Goal: Communication & Community: Answer question/provide support

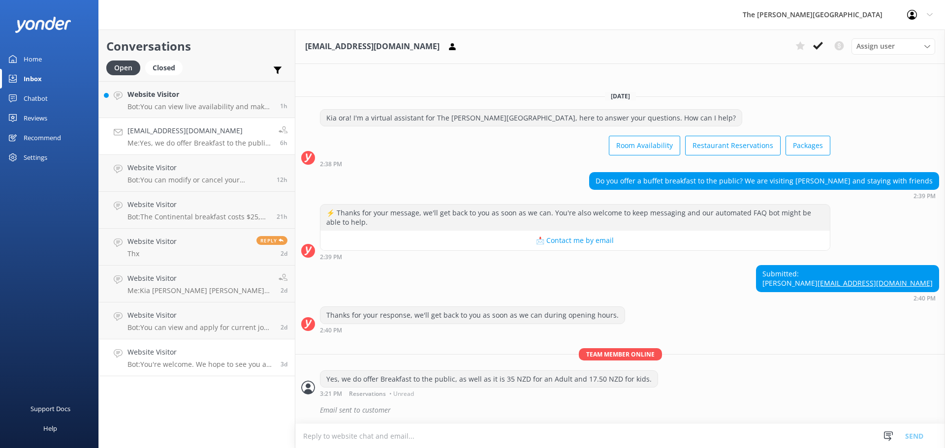
click at [208, 369] on link "Website Visitor Bot: You're welcome. We hope to see you at The [PERSON_NAME][GE…" at bounding box center [197, 358] width 196 height 37
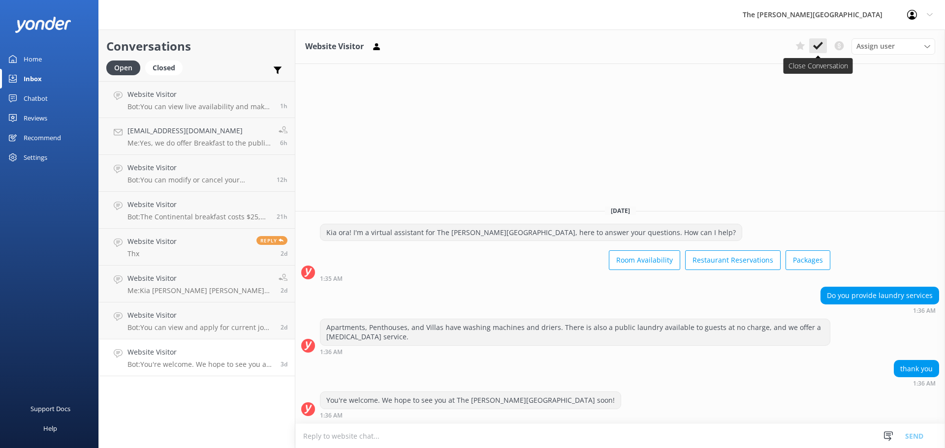
click at [824, 46] on button at bounding box center [818, 45] width 18 height 15
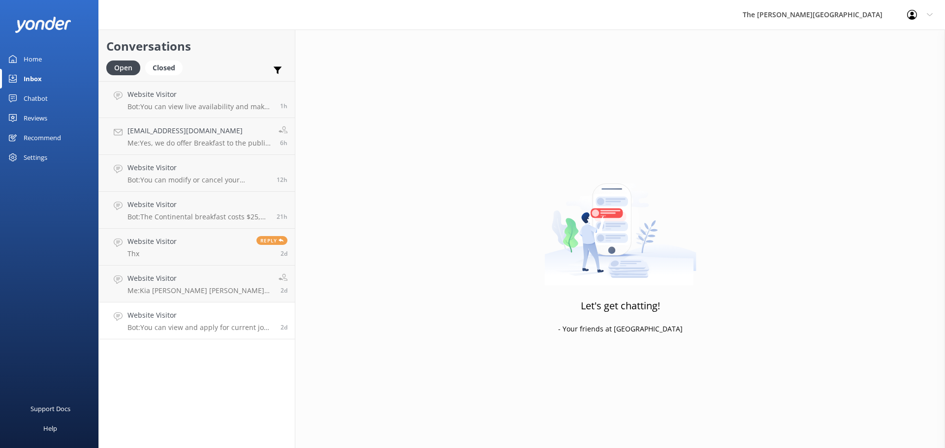
click at [163, 330] on p "Bot: You can view and apply for current job openings at The [PERSON_NAME][GEOGR…" at bounding box center [200, 327] width 146 height 9
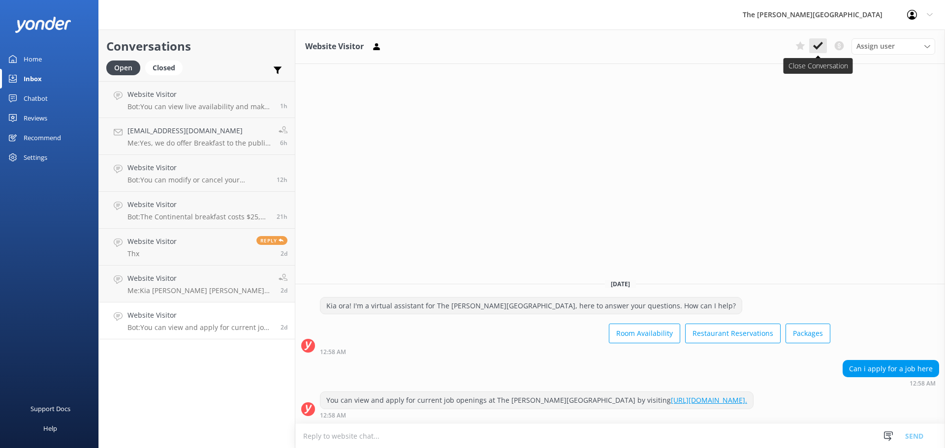
click at [813, 46] on button at bounding box center [818, 45] width 18 height 15
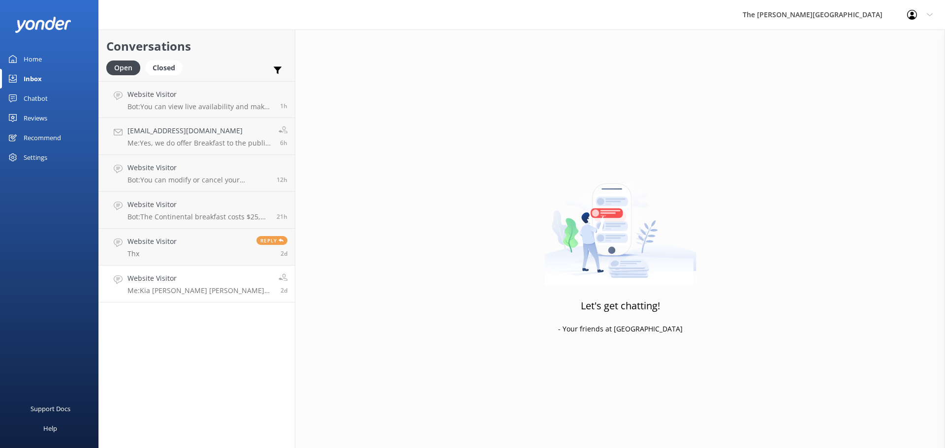
click at [178, 294] on p "Me: Kia [PERSON_NAME] [PERSON_NAME], thank you for below request, however we do…" at bounding box center [199, 290] width 144 height 9
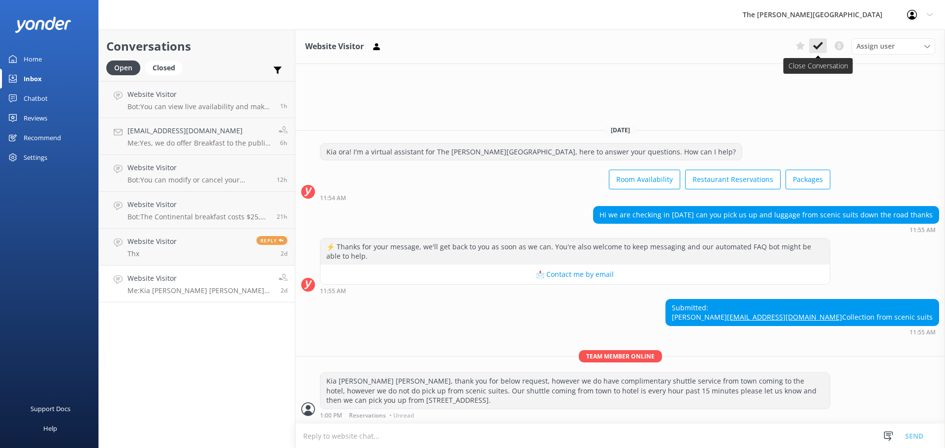
click at [820, 43] on icon at bounding box center [818, 46] width 10 height 10
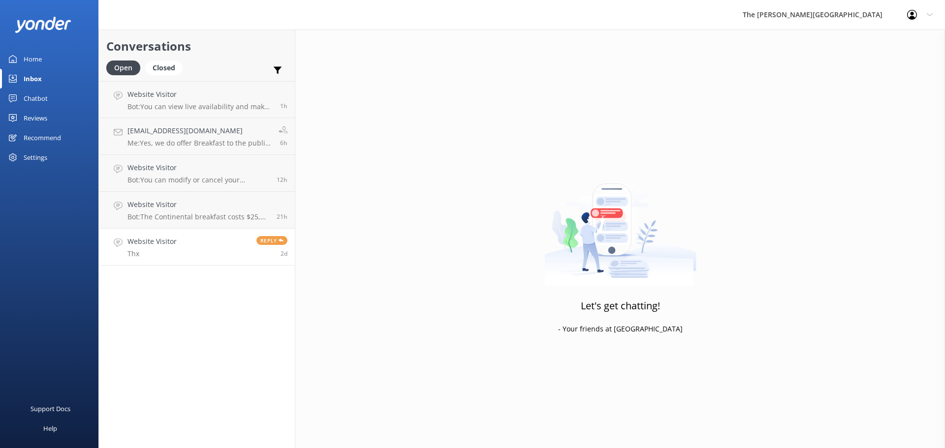
click at [158, 241] on h4 "Website Visitor" at bounding box center [151, 241] width 49 height 11
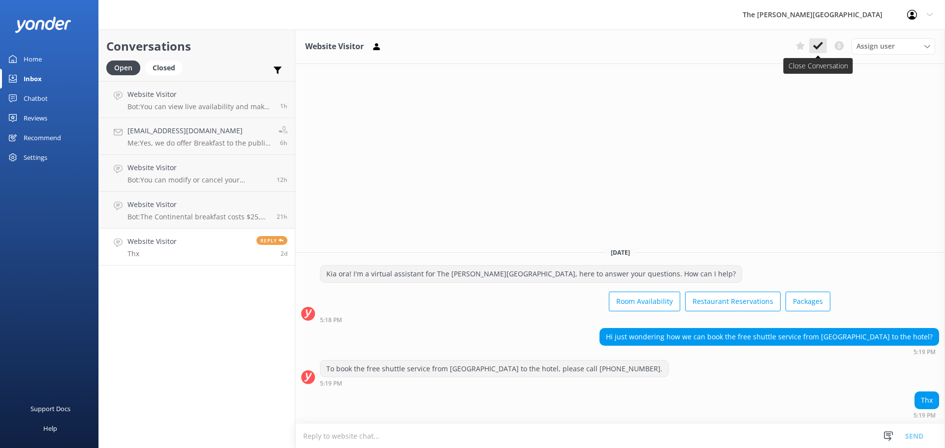
click at [822, 48] on icon at bounding box center [818, 46] width 10 height 10
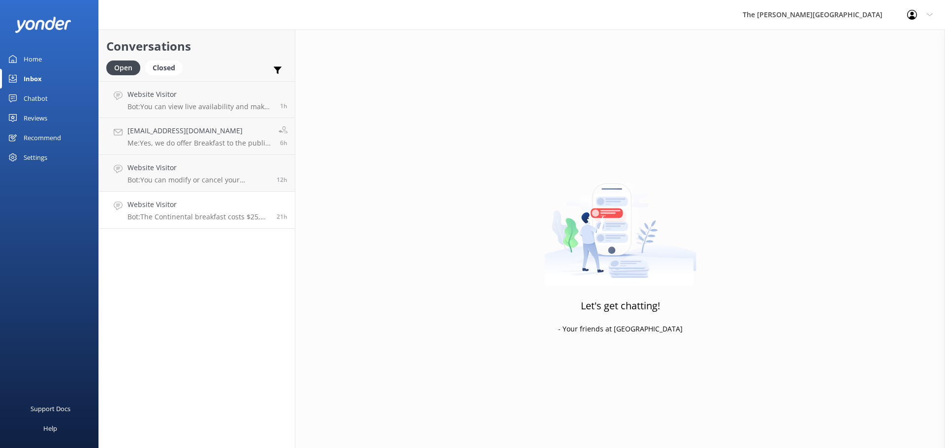
click at [188, 222] on link "Website Visitor Bot: The Continental breakfast costs $25, the full breakfast is…" at bounding box center [197, 210] width 196 height 37
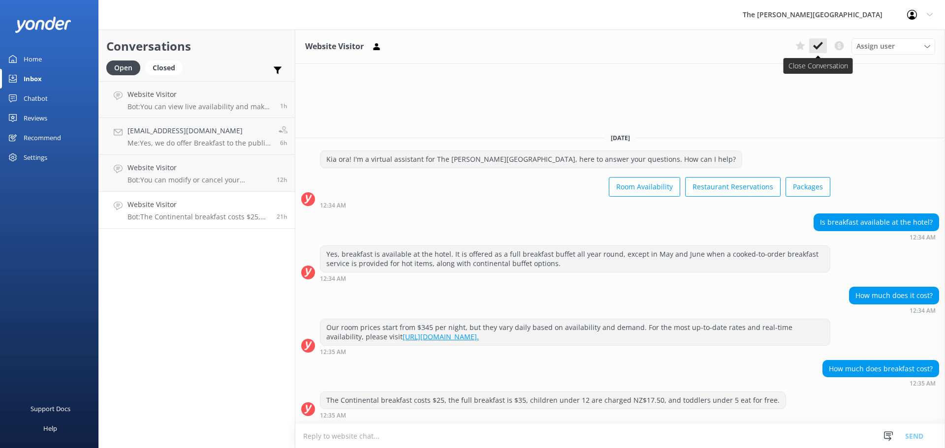
click at [817, 41] on icon at bounding box center [818, 46] width 10 height 10
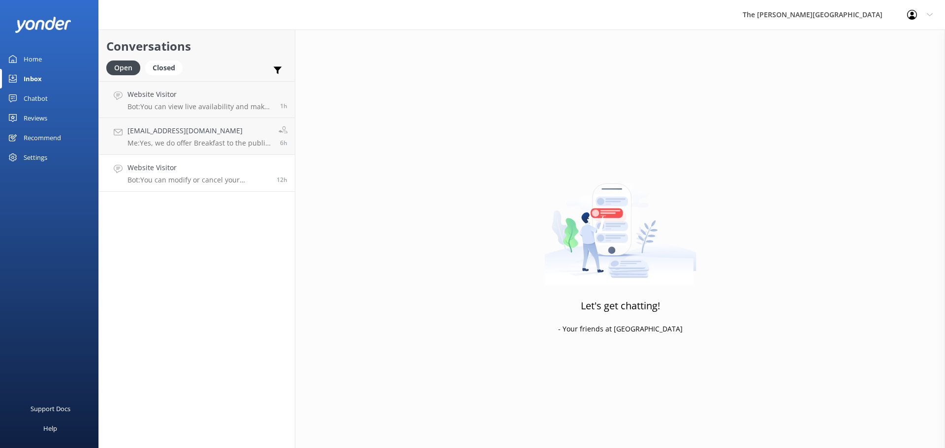
click at [173, 162] on h4 "Website Visitor" at bounding box center [198, 167] width 142 height 11
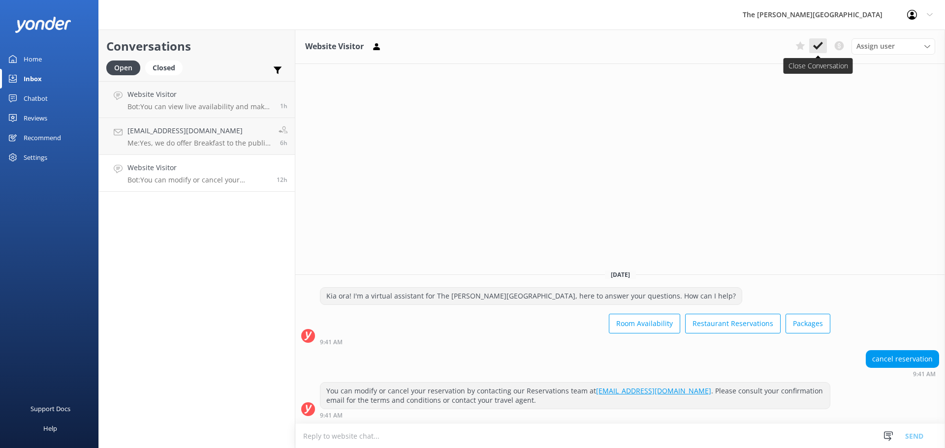
click at [821, 49] on icon at bounding box center [818, 46] width 10 height 10
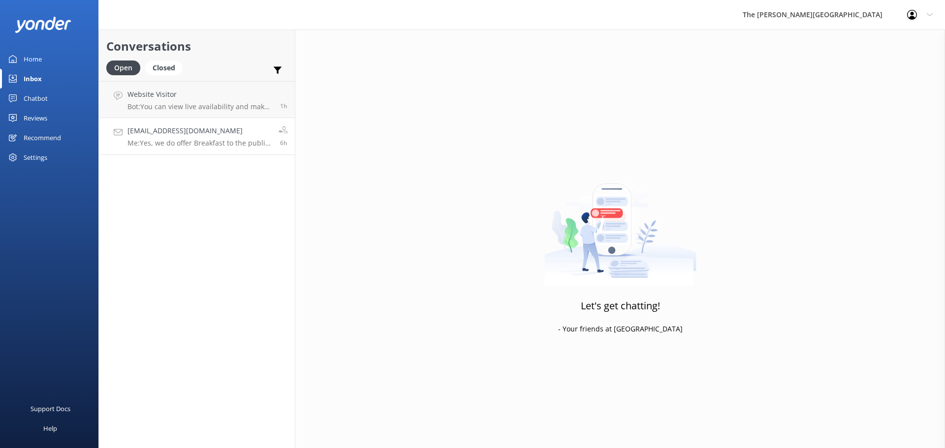
click at [225, 148] on link "[EMAIL_ADDRESS][DOMAIN_NAME] Me: Yes, we do offer Breakfast to the public, as w…" at bounding box center [197, 136] width 196 height 37
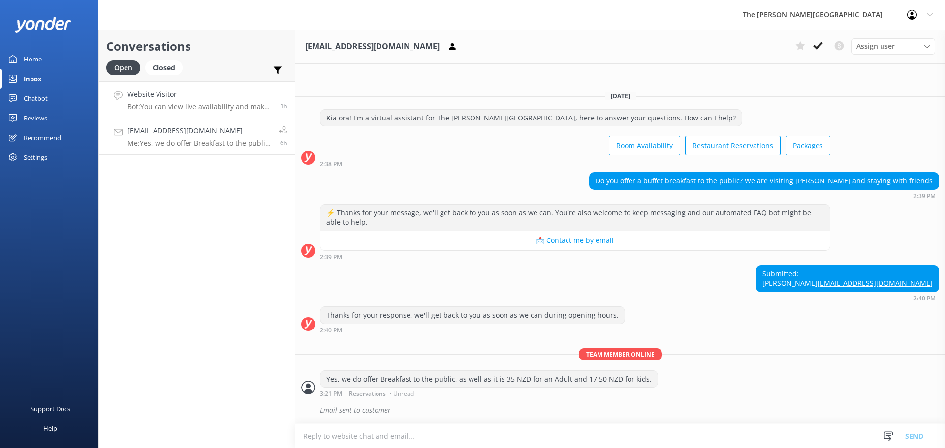
click at [164, 108] on p "Bot: You can view live availability and make your reservation online at [URL][D…" at bounding box center [199, 106] width 145 height 9
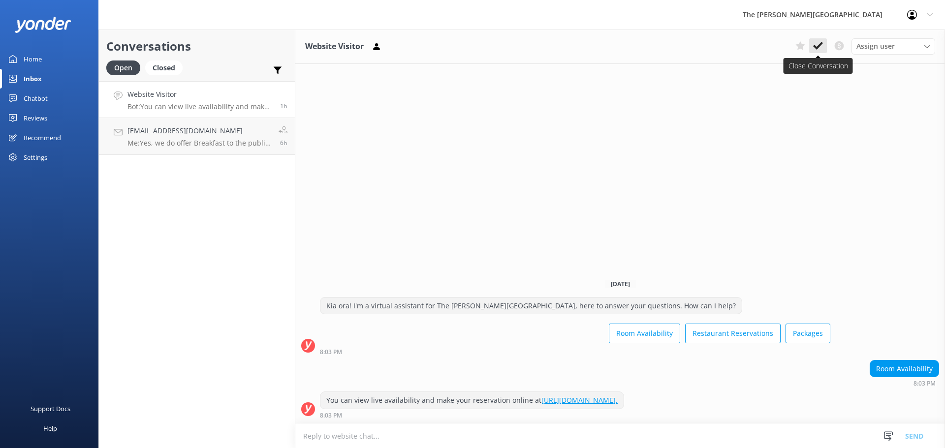
click at [819, 52] on button at bounding box center [818, 45] width 18 height 15
